Goal: Contribute content: Add original content to the website for others to see

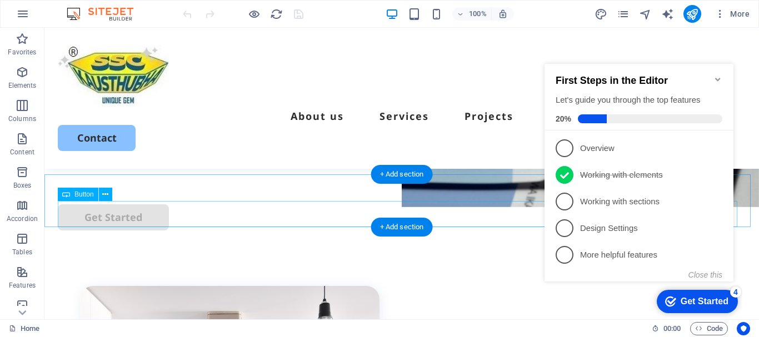
scroll to position [389, 0]
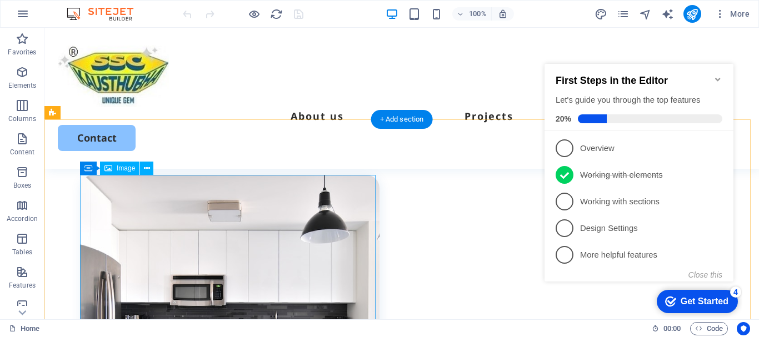
click at [286, 197] on figure at bounding box center [229, 324] width 299 height 299
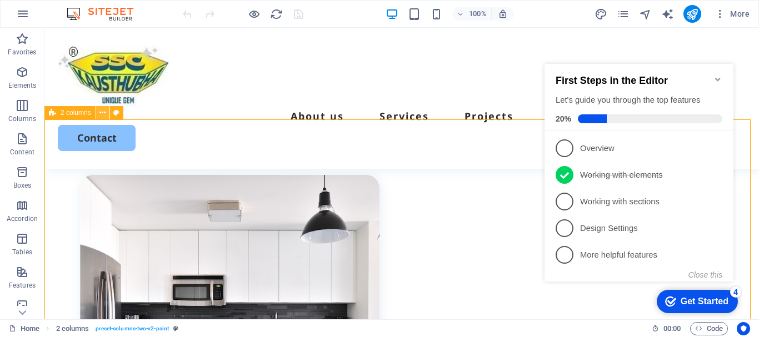
click at [101, 118] on icon at bounding box center [102, 113] width 6 height 12
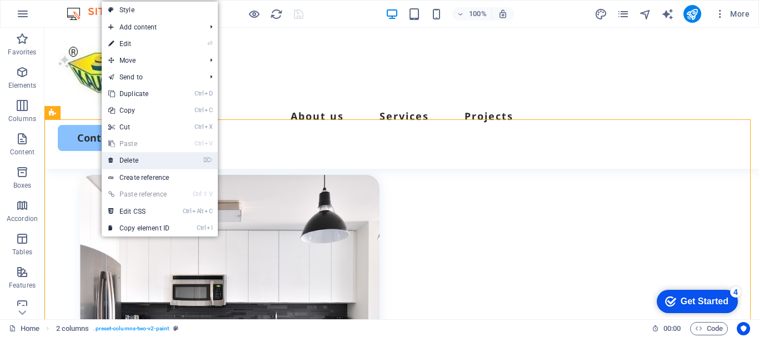
click at [141, 157] on link "⌦ Delete" at bounding box center [139, 160] width 74 height 17
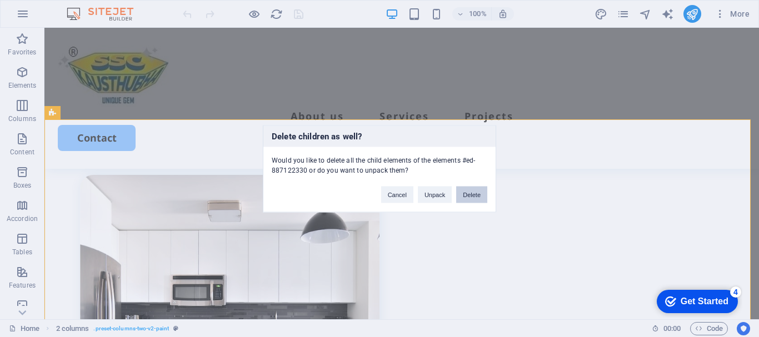
click at [473, 192] on button "Delete" at bounding box center [471, 194] width 31 height 17
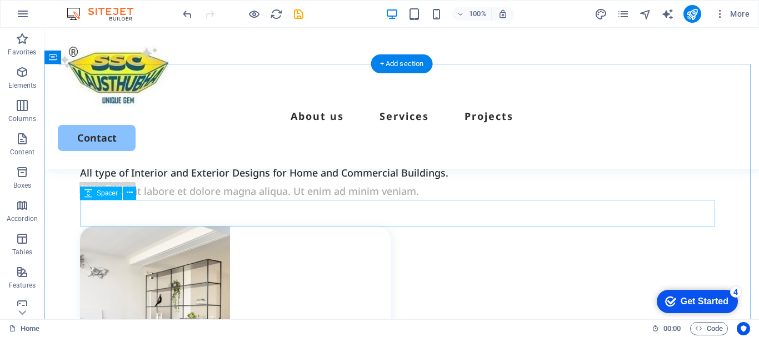
scroll to position [333, 0]
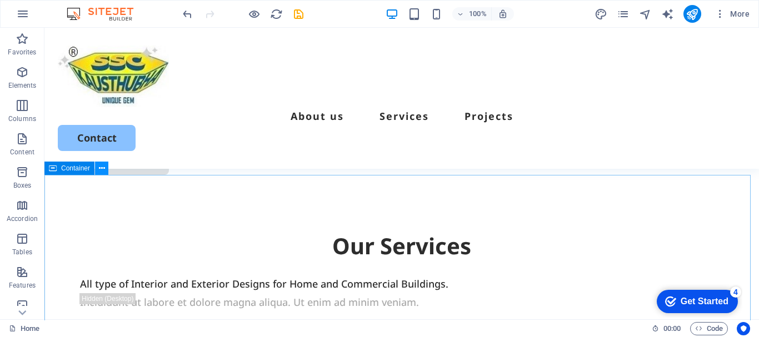
click at [100, 171] on icon at bounding box center [102, 169] width 6 height 12
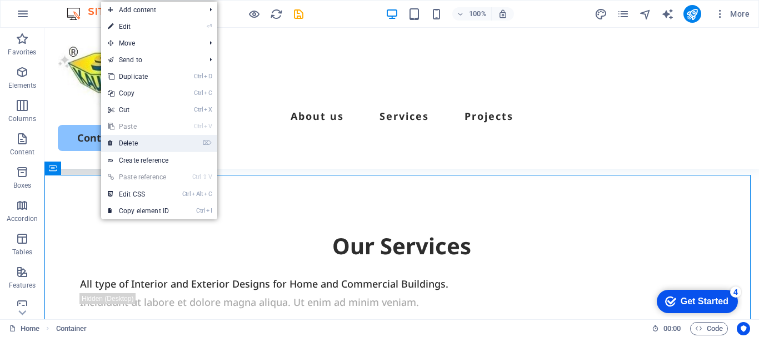
click at [133, 143] on link "⌦ Delete" at bounding box center [138, 143] width 74 height 17
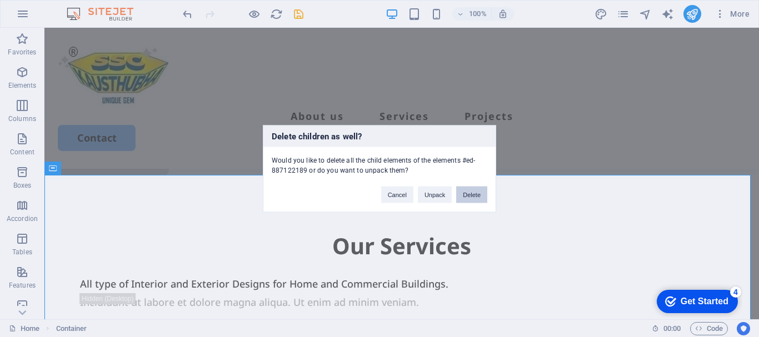
click at [474, 194] on button "Delete" at bounding box center [471, 194] width 31 height 17
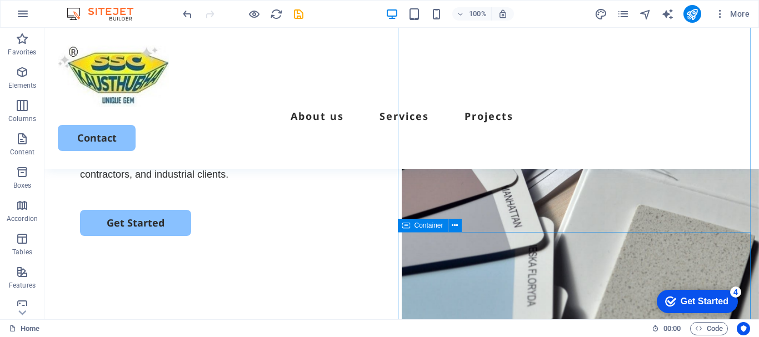
scroll to position [56, 0]
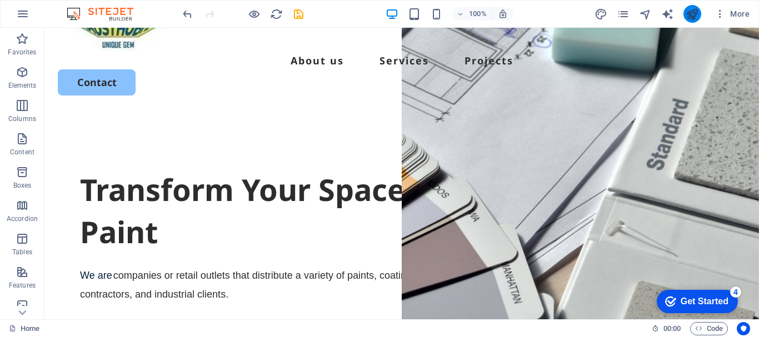
click at [697, 14] on icon "publish" at bounding box center [692, 14] width 13 height 13
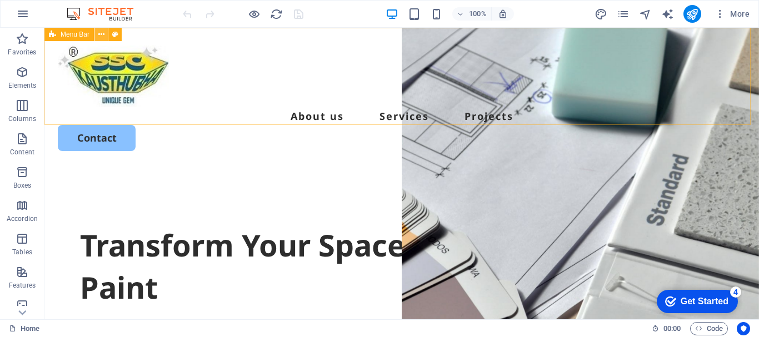
click at [100, 34] on icon at bounding box center [101, 35] width 6 height 12
click at [98, 38] on icon at bounding box center [101, 35] width 6 height 12
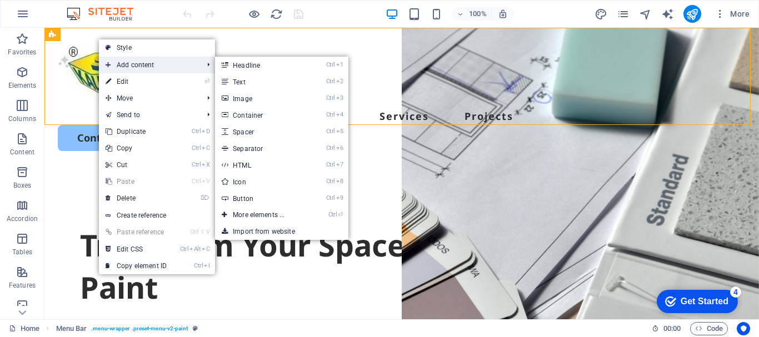
click at [141, 66] on span "Add content" at bounding box center [148, 65] width 99 height 17
click at [253, 66] on link "Ctrl 1 Headline" at bounding box center [261, 65] width 92 height 17
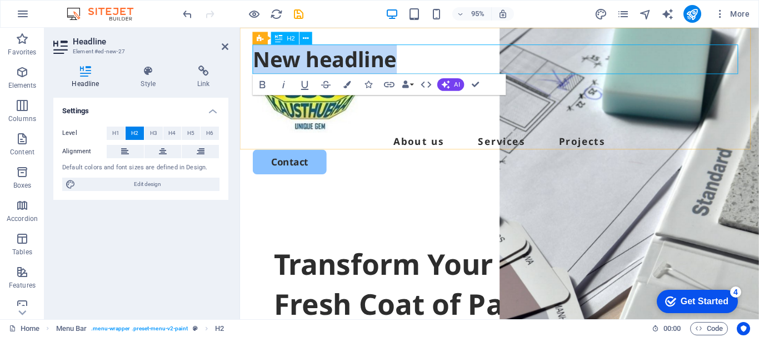
click at [330, 66] on h2 "New headline" at bounding box center [512, 61] width 519 height 31
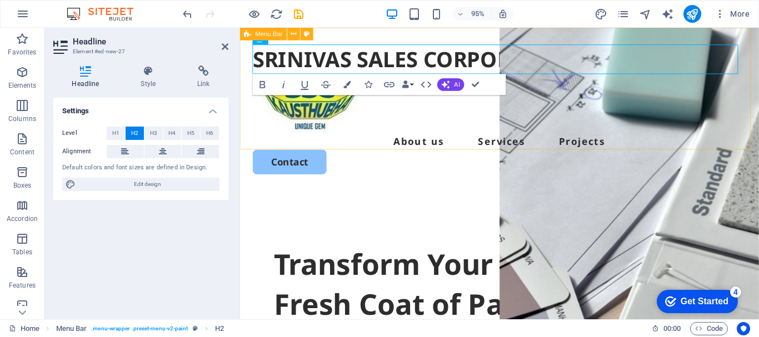
click at [381, 129] on div "SRINIVAS SALES CORPORATION About us Services Projects Contact" at bounding box center [513, 114] width 546 height 172
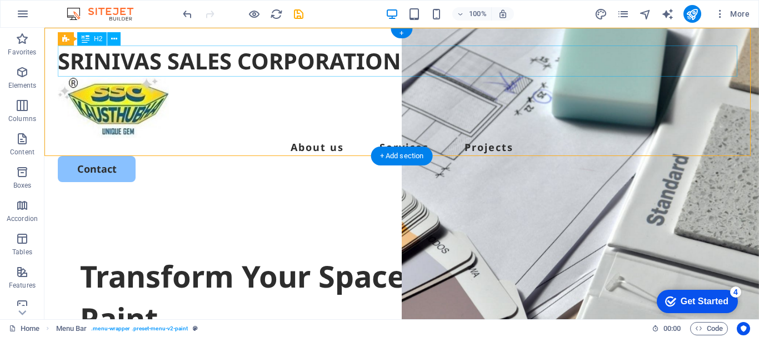
click at [354, 61] on div "SRINIVAS SALES CORPORATION" at bounding box center [402, 61] width 688 height 31
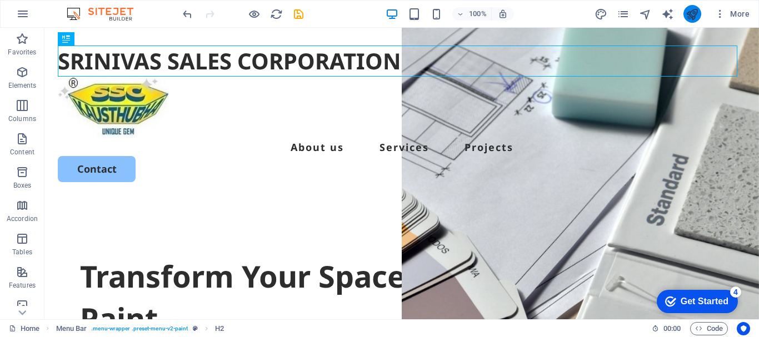
click at [694, 21] on button "publish" at bounding box center [692, 14] width 18 height 18
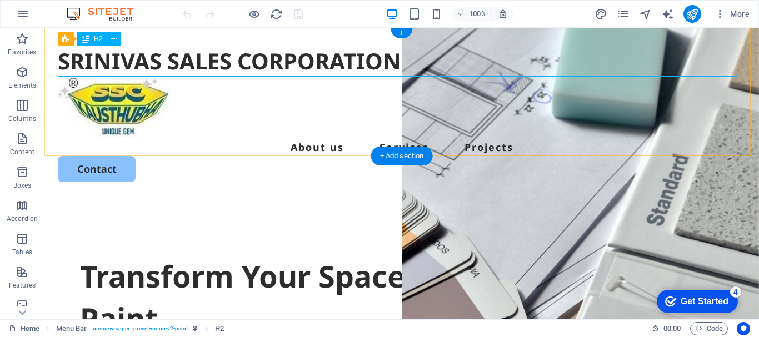
click at [319, 57] on div "SRINIVAS SALES CORPORATION" at bounding box center [402, 61] width 688 height 31
click at [277, 66] on div "SRINIVAS SALES CORPORATION" at bounding box center [402, 61] width 688 height 31
click at [69, 61] on div "SRINIVAS SALES CORPORATION" at bounding box center [402, 61] width 688 height 31
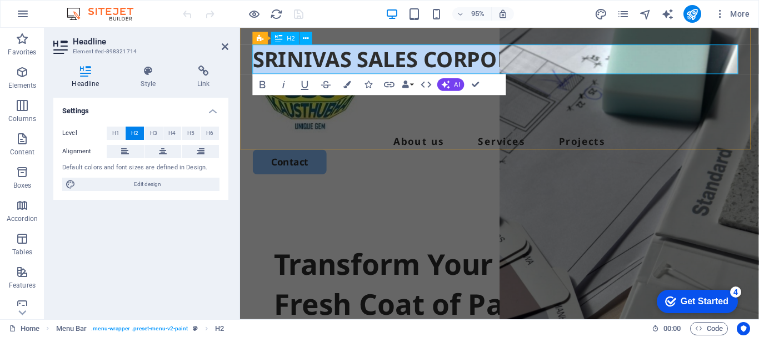
click at [556, 55] on h2 "SRINIVAS SALES CORPORATION" at bounding box center [512, 61] width 519 height 31
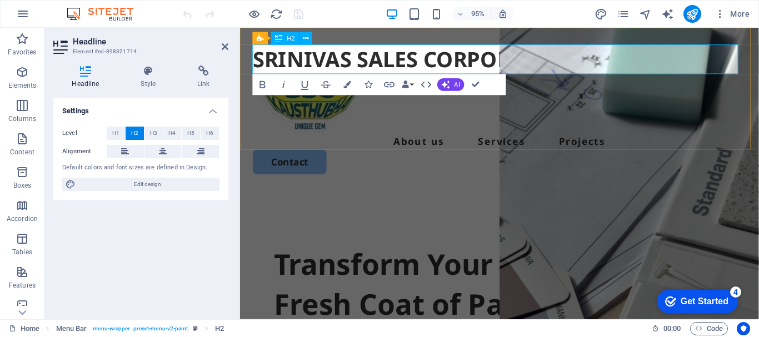
click at [507, 56] on h2 "SRINIVAS SALES CORPORATION" at bounding box center [512, 61] width 519 height 31
click at [304, 42] on icon at bounding box center [306, 38] width 6 height 11
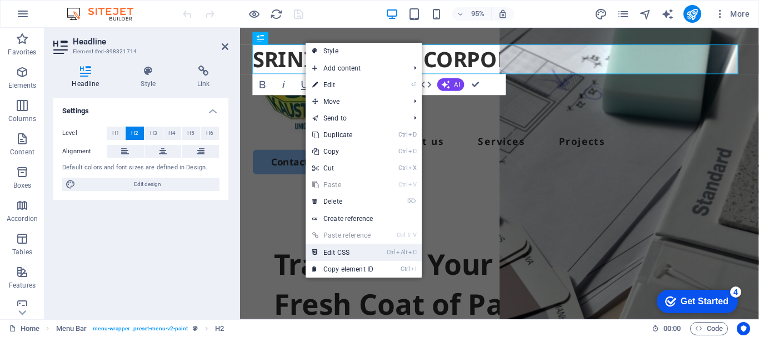
click at [351, 253] on link "Ctrl Alt C Edit CSS" at bounding box center [343, 252] width 74 height 17
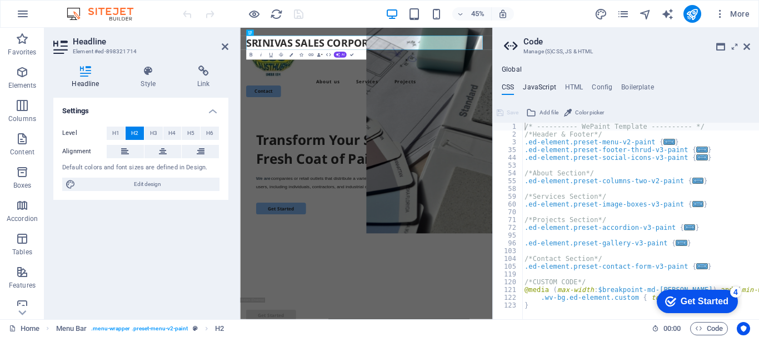
click at [538, 88] on h4 "JavaScript" at bounding box center [539, 89] width 33 height 12
type textarea "/* JS for preset "Menu V2" */"
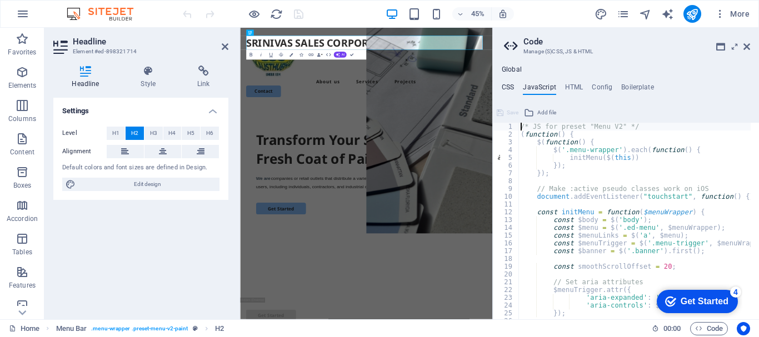
click at [509, 88] on h4 "CSS" at bounding box center [508, 89] width 12 height 12
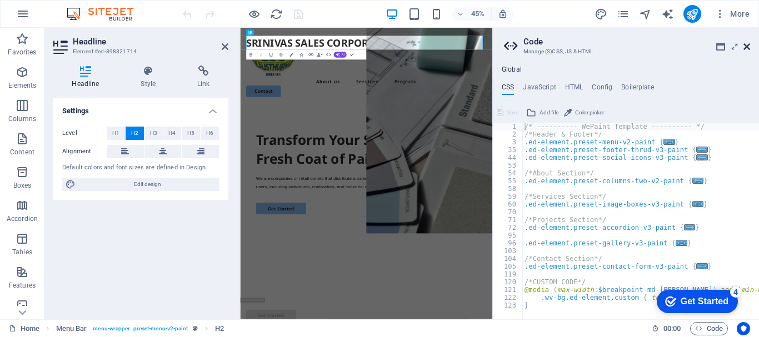
click at [746, 44] on icon at bounding box center [746, 46] width 7 height 9
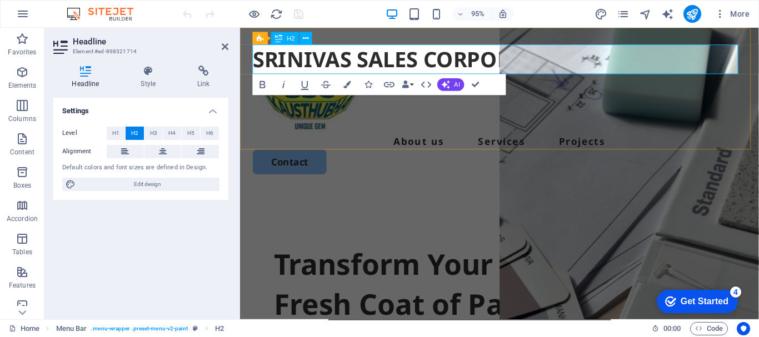
click at [277, 63] on h2 "SRINIVAS SALES CORPORATION" at bounding box center [512, 61] width 519 height 31
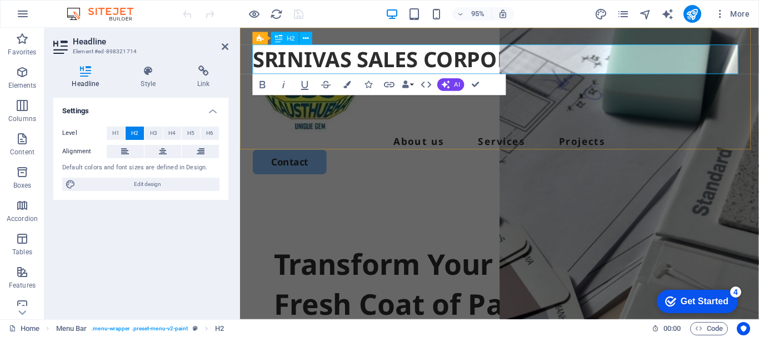
click at [277, 39] on icon at bounding box center [279, 38] width 7 height 13
click at [292, 34] on icon at bounding box center [294, 33] width 6 height 11
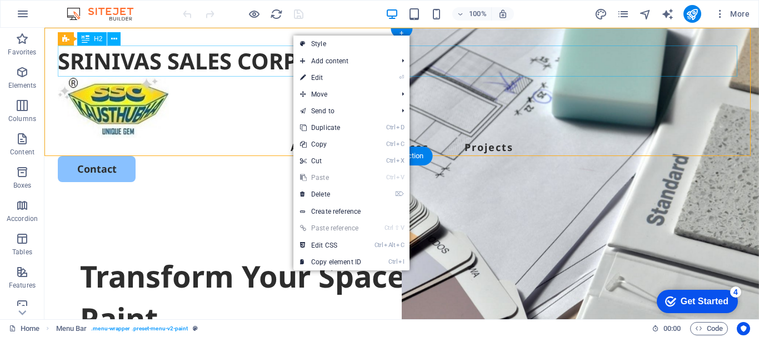
click at [244, 55] on div "SRINIVAS SALES CORPORATION" at bounding box center [402, 61] width 688 height 31
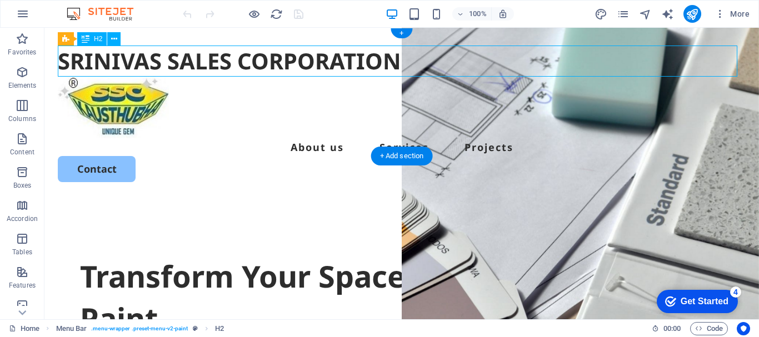
click at [243, 63] on div "SRINIVAS SALES CORPORATION" at bounding box center [402, 61] width 688 height 31
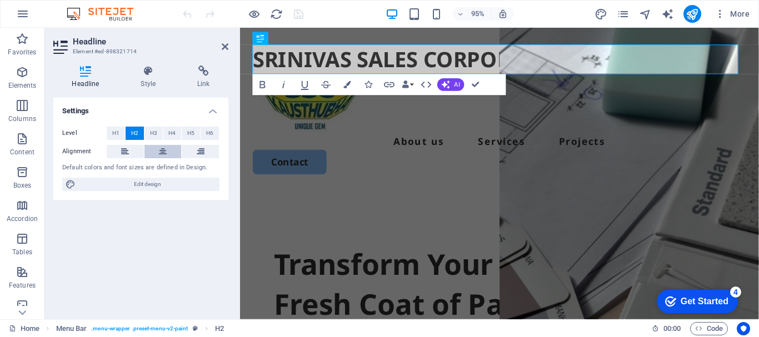
click at [160, 153] on icon at bounding box center [163, 151] width 8 height 13
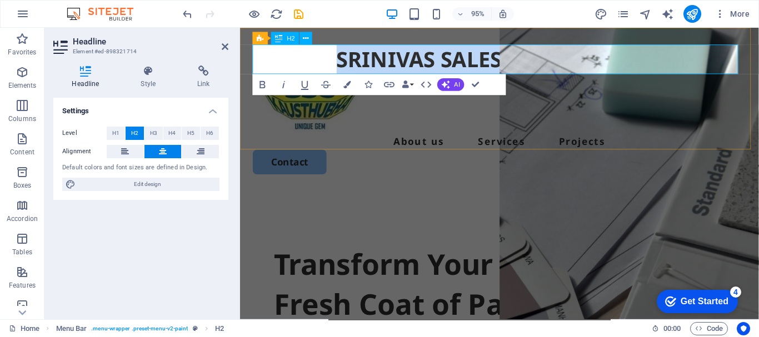
click at [473, 65] on h2 "SRINIVAS SALES CORPORATION" at bounding box center [512, 61] width 519 height 31
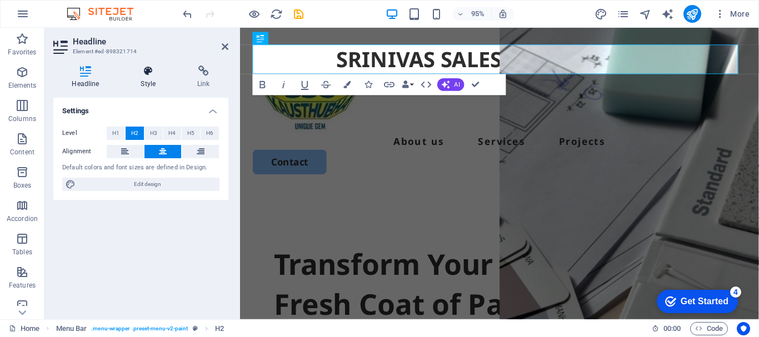
click at [148, 74] on icon at bounding box center [148, 71] width 52 height 11
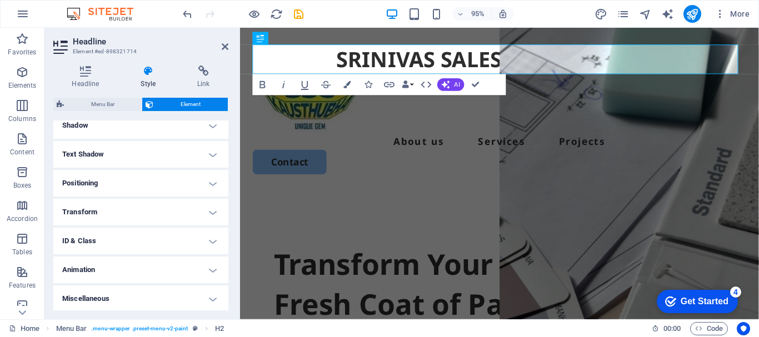
scroll to position [279, 0]
click at [121, 149] on h4 "Text Shadow" at bounding box center [140, 152] width 175 height 27
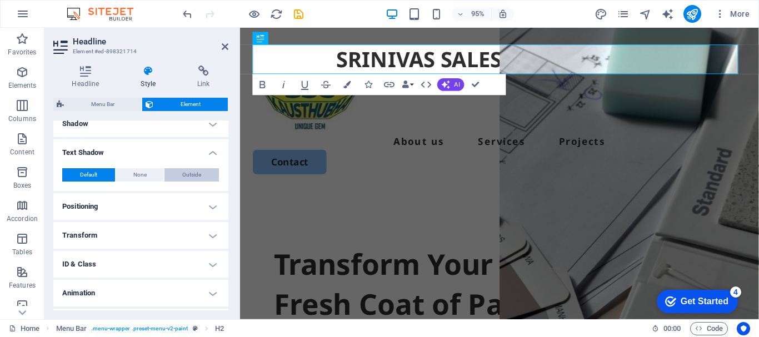
click at [184, 174] on span "Outside" at bounding box center [191, 174] width 19 height 13
type input "2"
type input "4"
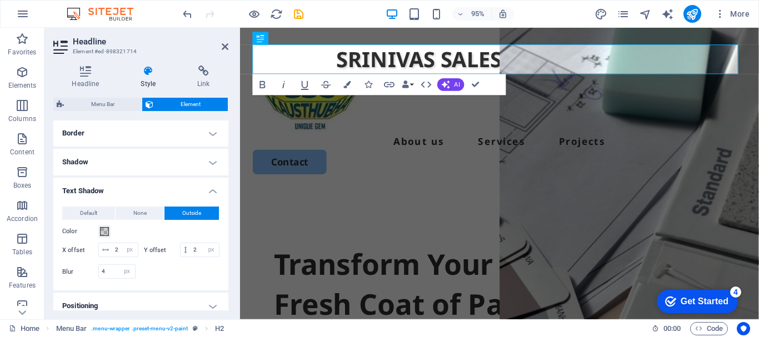
scroll to position [224, 0]
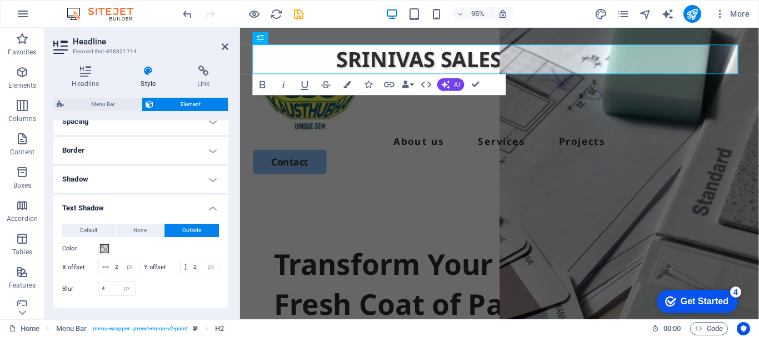
click at [113, 155] on h4 "Border" at bounding box center [140, 150] width 175 height 27
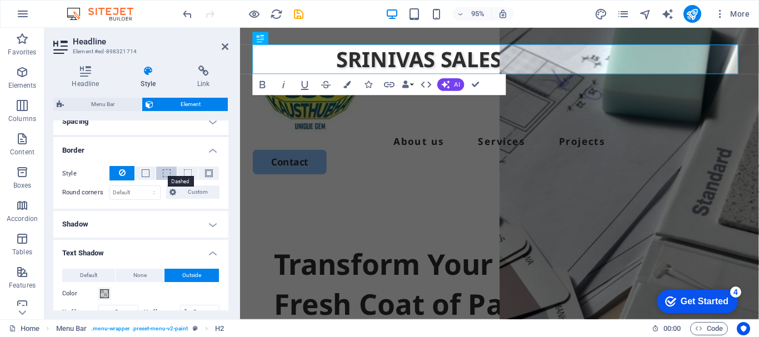
click at [164, 172] on span at bounding box center [167, 173] width 8 height 8
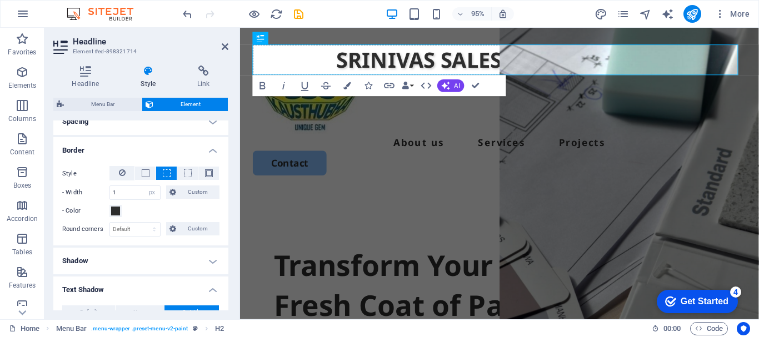
click at [164, 172] on span at bounding box center [167, 173] width 8 height 8
click at [122, 169] on icon at bounding box center [122, 172] width 7 height 13
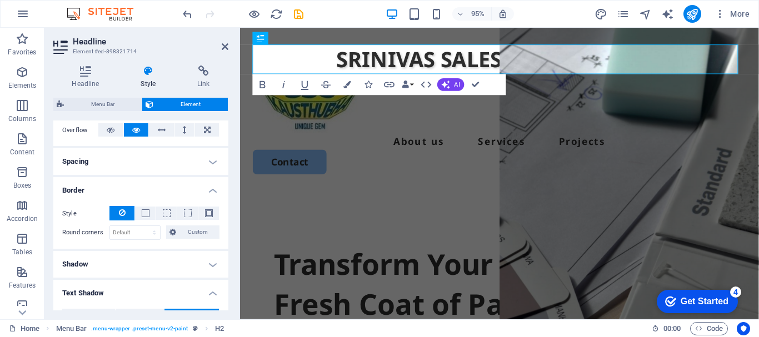
scroll to position [113, 0]
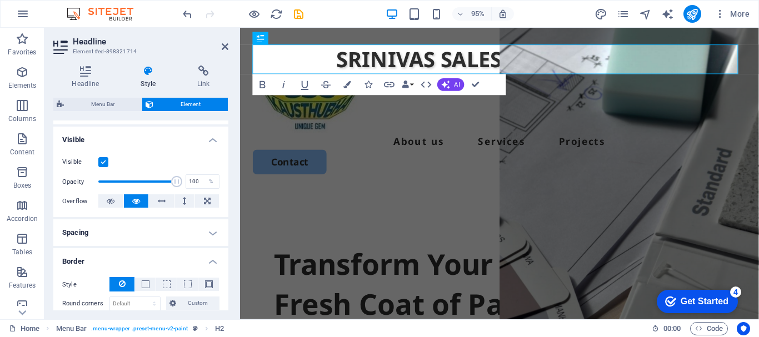
click at [147, 232] on h4 "Spacing" at bounding box center [140, 232] width 175 height 27
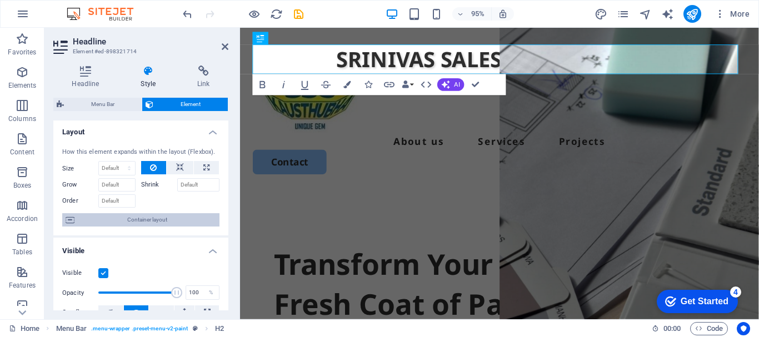
scroll to position [0, 0]
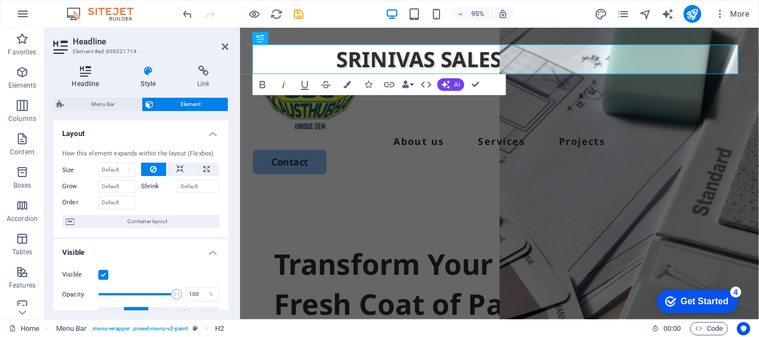
click at [89, 73] on icon at bounding box center [85, 71] width 64 height 11
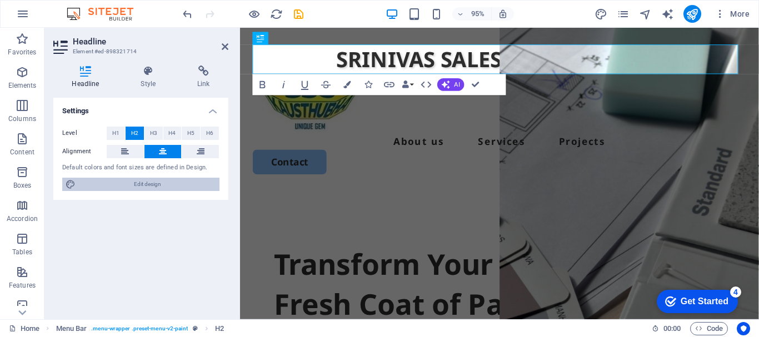
click at [150, 185] on span "Edit design" at bounding box center [147, 184] width 137 height 13
select select "px"
select select "500"
select select "px"
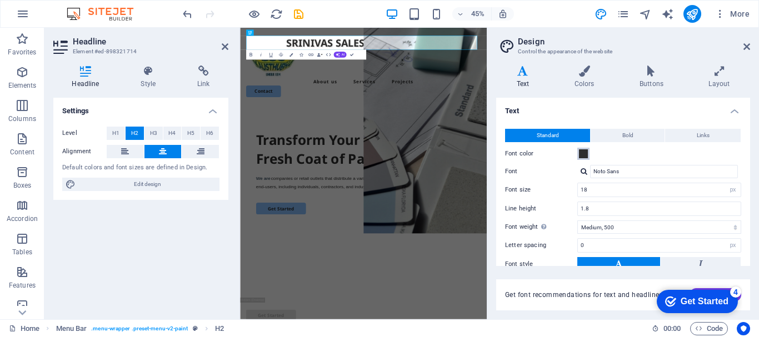
click at [584, 154] on span at bounding box center [583, 153] width 9 height 9
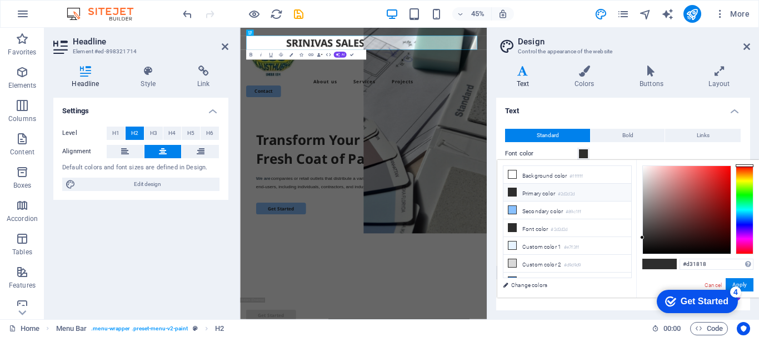
click at [720, 181] on div at bounding box center [687, 210] width 88 height 88
click at [720, 199] on div at bounding box center [687, 210] width 88 height 88
click at [724, 217] on div at bounding box center [687, 210] width 88 height 88
click at [720, 170] on div at bounding box center [687, 210] width 88 height 88
click at [724, 177] on div at bounding box center [687, 210] width 88 height 88
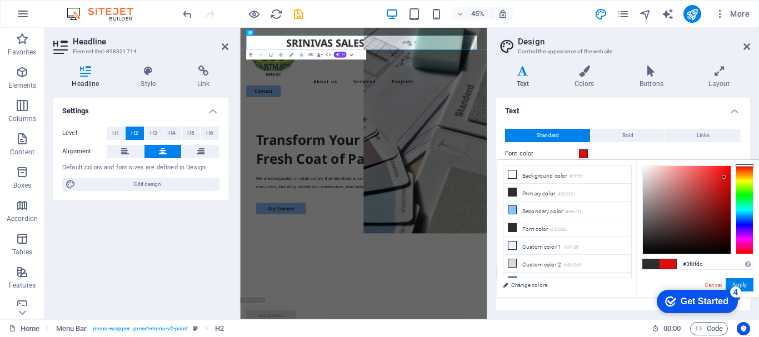
click at [746, 227] on div at bounding box center [745, 210] width 18 height 89
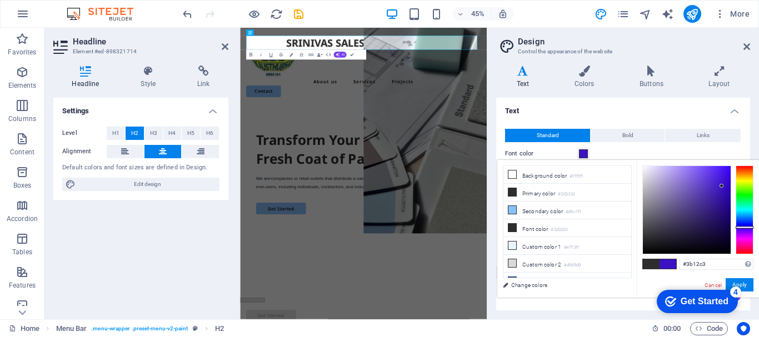
click at [722, 186] on div at bounding box center [687, 210] width 88 height 88
type input "#4714f3"
click at [723, 169] on div at bounding box center [687, 210] width 88 height 88
click at [624, 141] on span "Bold" at bounding box center [627, 135] width 11 height 13
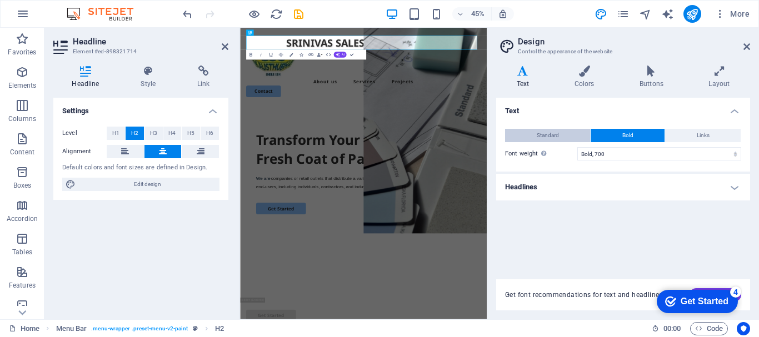
click at [552, 137] on span "Standard" at bounding box center [548, 135] width 22 height 13
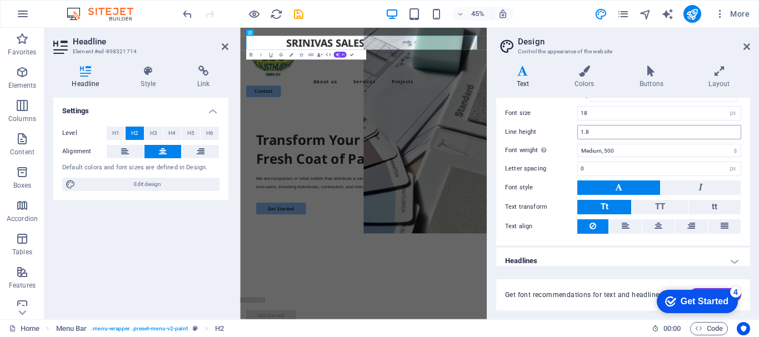
scroll to position [85, 0]
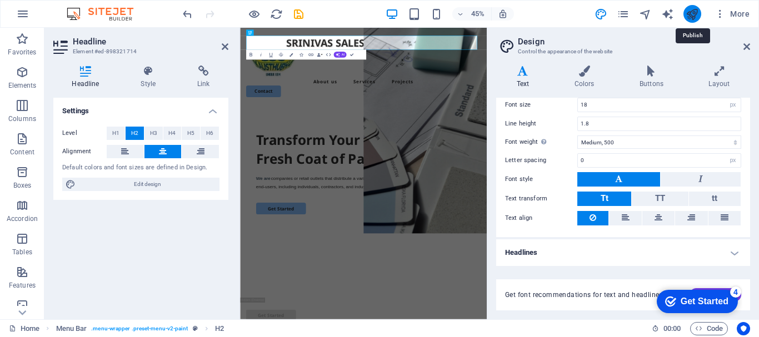
click at [697, 9] on icon "publish" at bounding box center [692, 14] width 13 height 13
